Goal: Navigation & Orientation: Find specific page/section

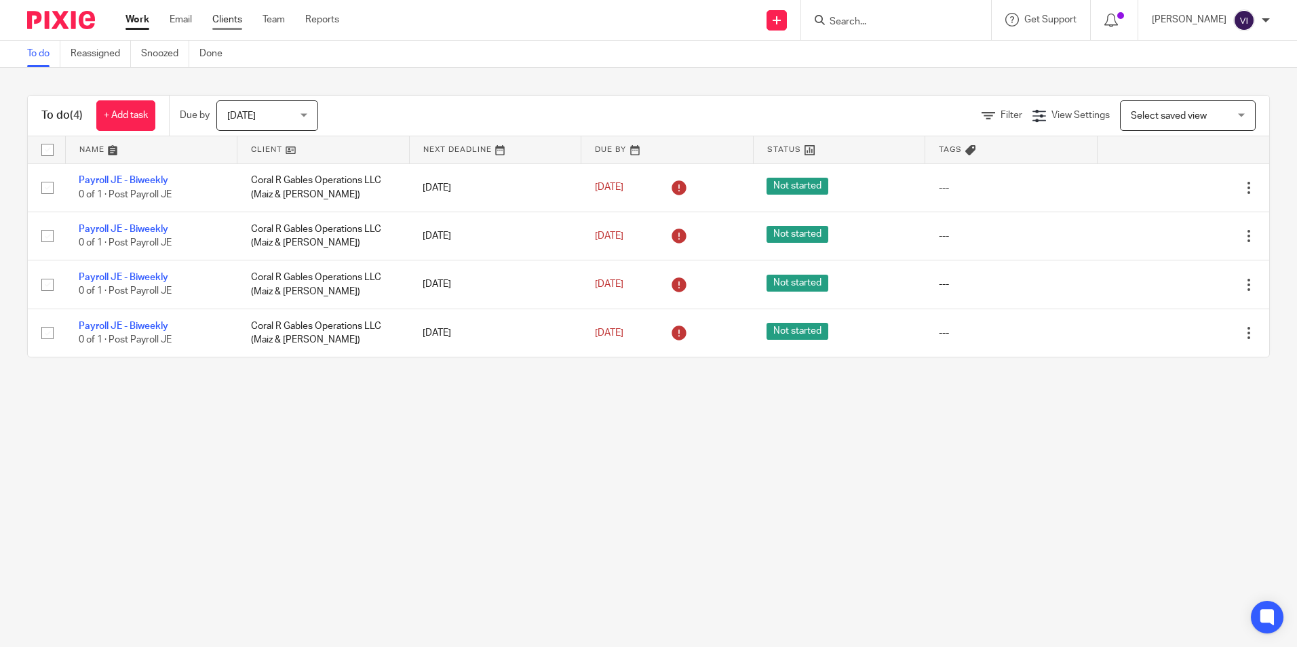
click at [225, 18] on link "Clients" at bounding box center [227, 20] width 30 height 14
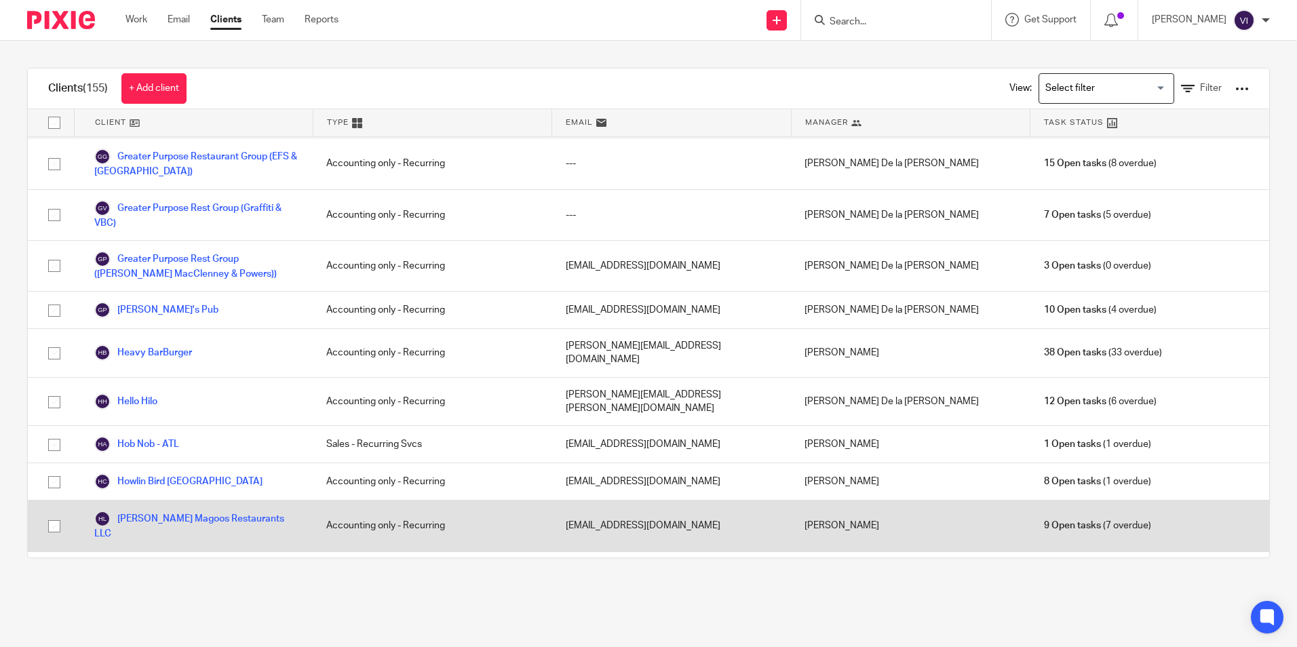
scroll to position [1153, 0]
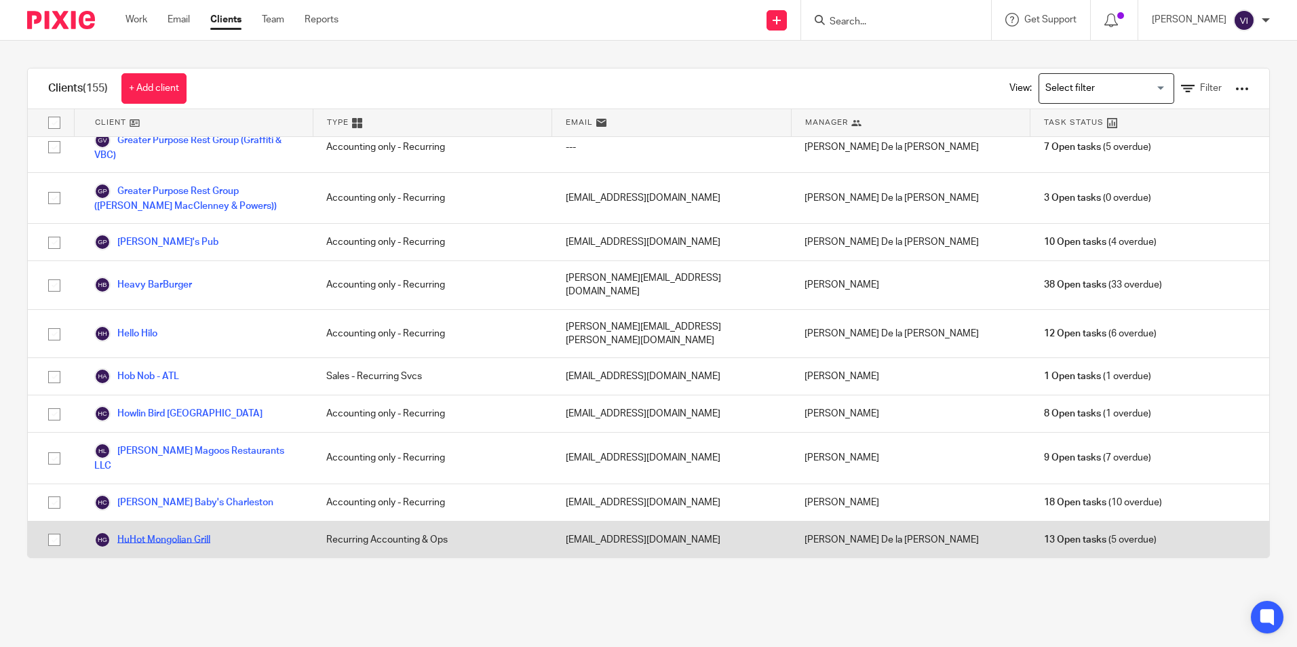
click at [198, 532] on link "HuHot Mongolian Grill" at bounding box center [152, 540] width 116 height 16
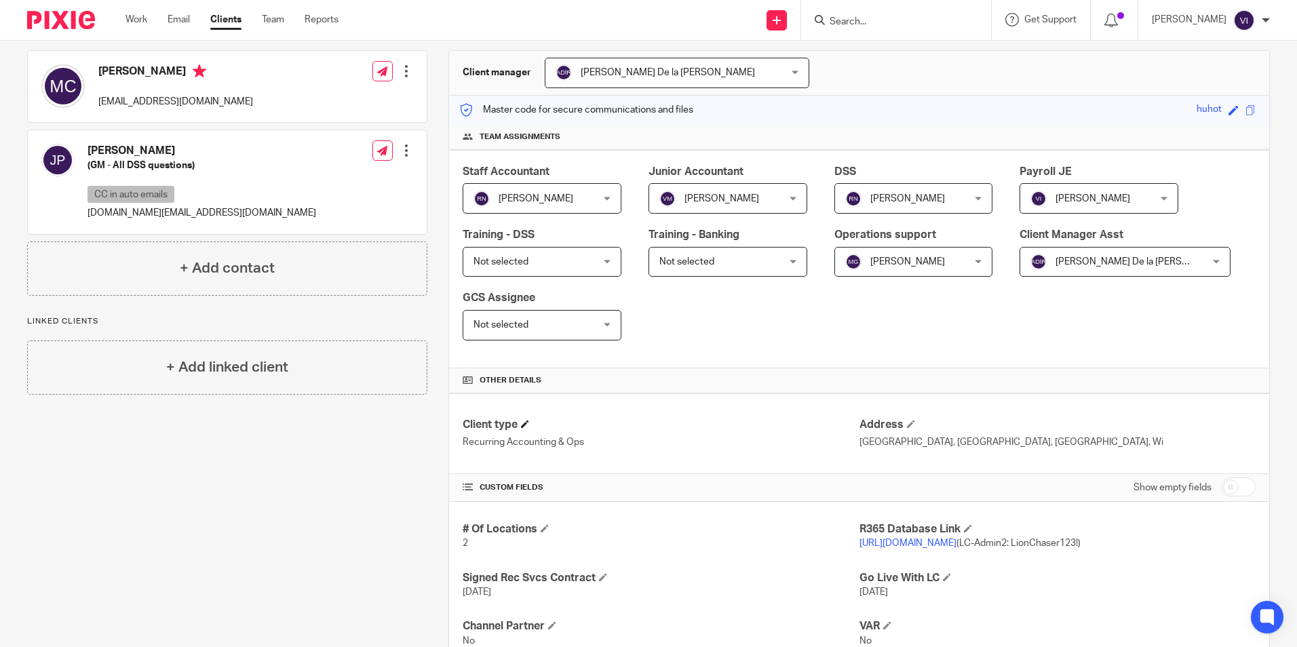
scroll to position [136, 0]
